Goal: Task Accomplishment & Management: Use online tool/utility

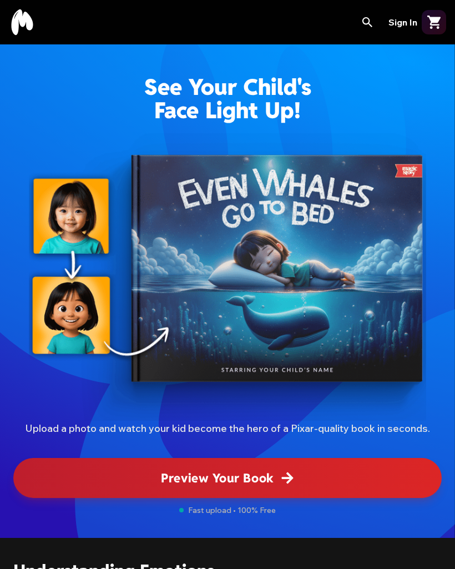
click at [294, 490] on button "Preview Your Book" at bounding box center [227, 478] width 428 height 40
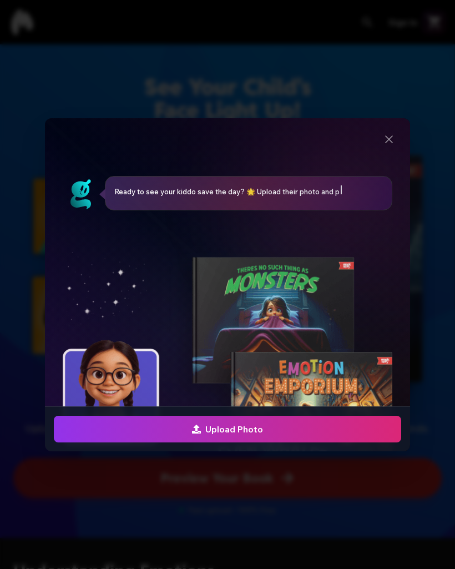
click at [259, 433] on span "Upload Photo" at bounding box center [227, 428] width 71 height 13
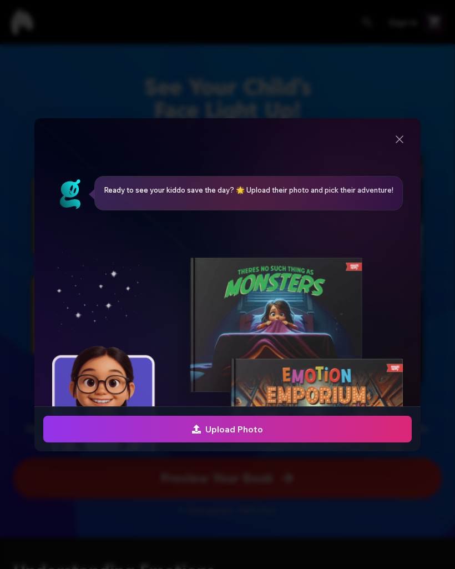
click at [262, 427] on span "Upload Photo" at bounding box center [227, 428] width 71 height 13
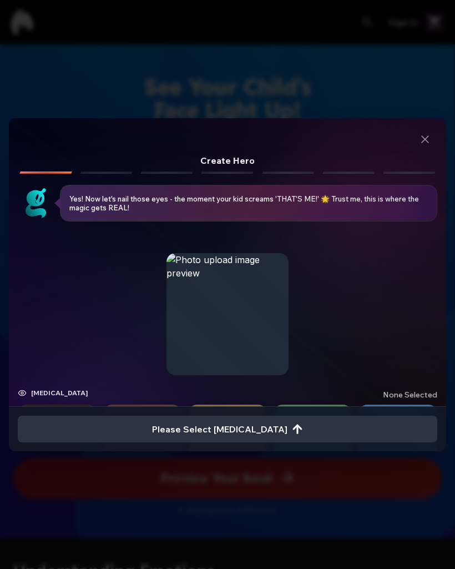
click at [319, 408] on div "Please Select [MEDICAL_DATA]" at bounding box center [227, 428] width 437 height 45
click at [358, 405] on button "button" at bounding box center [397, 444] width 79 height 79
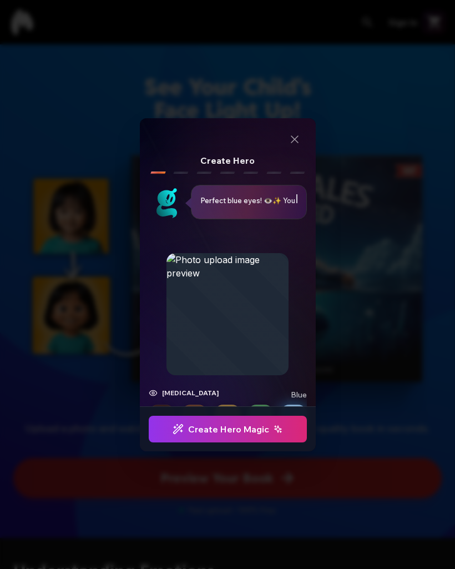
click at [277, 430] on icon "button" at bounding box center [278, 429] width 7 height 7
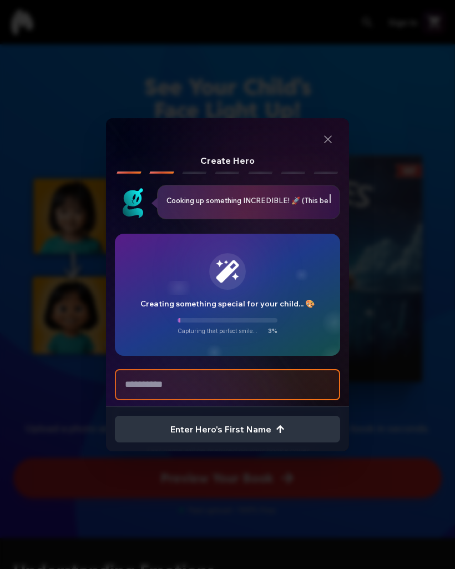
click at [211, 391] on input "text" at bounding box center [227, 384] width 225 height 31
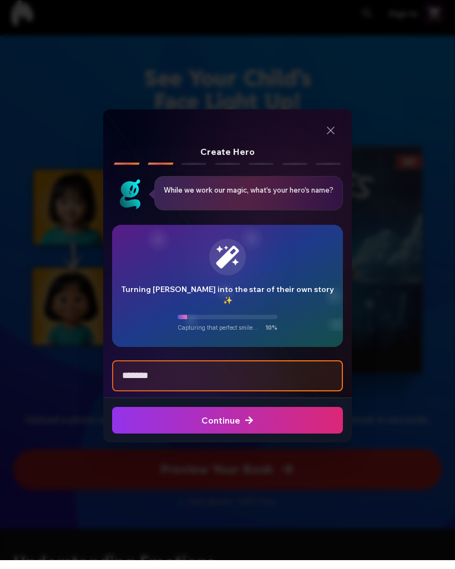
type input "*******"
click at [240, 406] on div "Continue" at bounding box center [227, 428] width 249 height 45
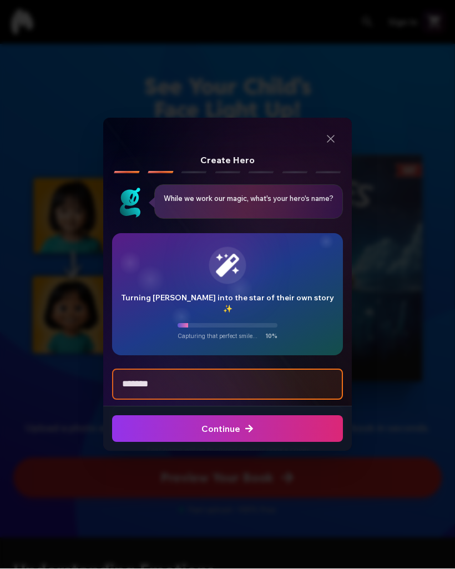
click at [249, 433] on span "Continue" at bounding box center [227, 428] width 52 height 13
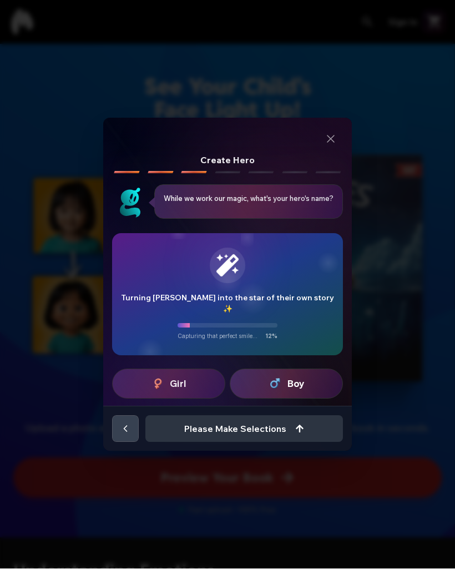
click at [312, 391] on button "Boy" at bounding box center [286, 384] width 113 height 30
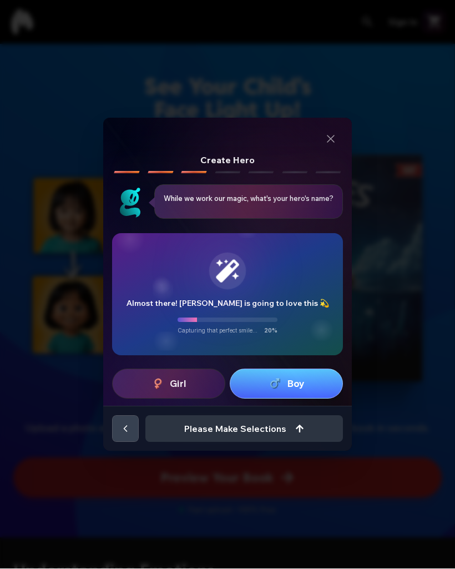
click at [316, 392] on button "Boy" at bounding box center [286, 384] width 113 height 30
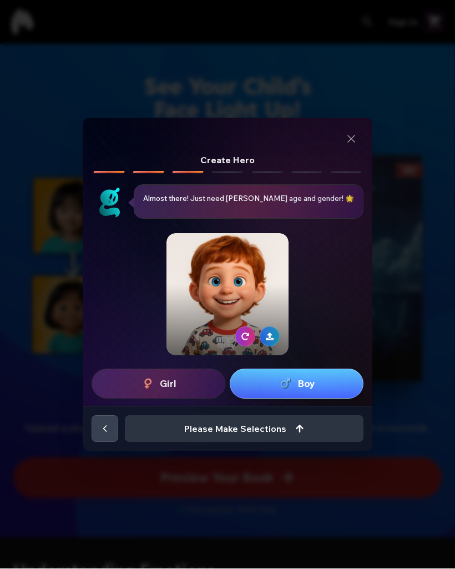
click at [256, 286] on div at bounding box center [227, 295] width 122 height 122
